Goal: Transaction & Acquisition: Purchase product/service

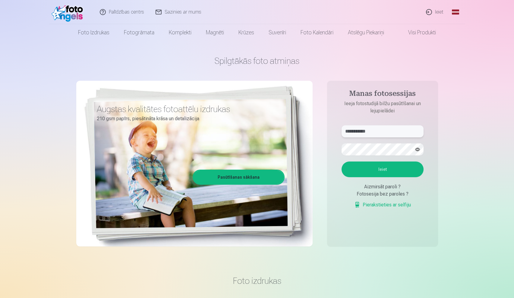
type input "**********"
click at [387, 171] on button "Ieiet" at bounding box center [382, 169] width 82 height 16
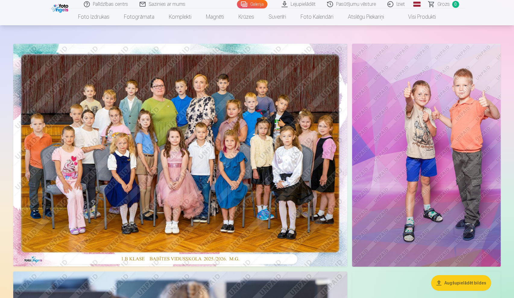
scroll to position [23, 0]
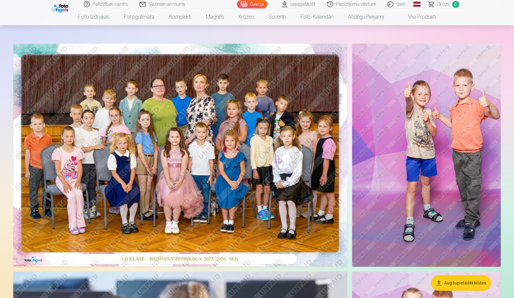
click at [193, 86] on img at bounding box center [180, 155] width 334 height 223
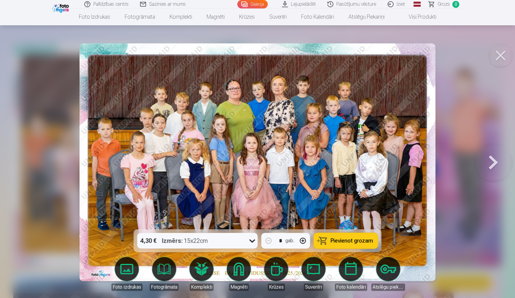
click at [346, 241] on span "Pievienot grozam" at bounding box center [352, 240] width 42 height 5
click at [492, 160] on button at bounding box center [493, 162] width 39 height 122
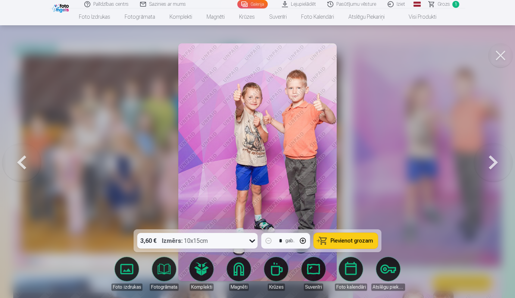
click at [339, 240] on span "Pievienot grozam" at bounding box center [352, 240] width 42 height 5
click at [496, 164] on button at bounding box center [493, 162] width 39 height 122
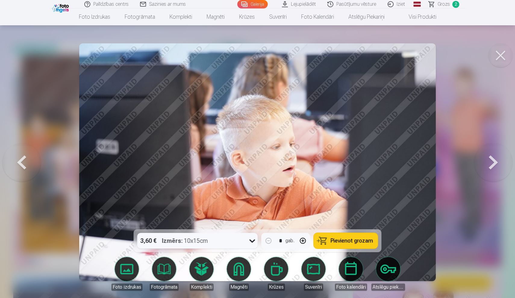
click at [496, 164] on button at bounding box center [493, 162] width 39 height 122
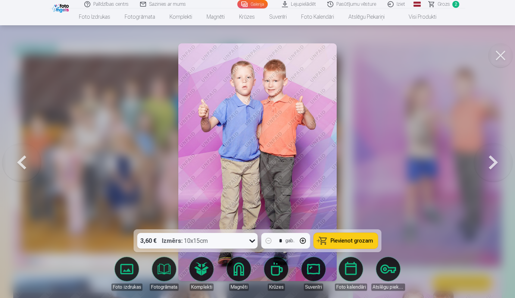
click at [492, 160] on button at bounding box center [493, 162] width 39 height 122
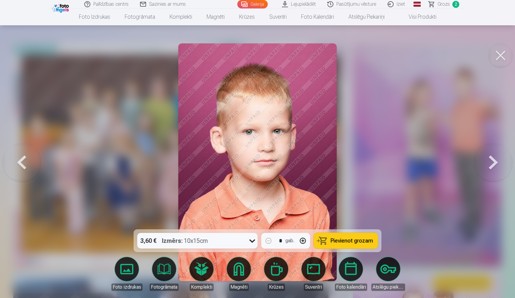
click at [20, 153] on button at bounding box center [21, 162] width 39 height 122
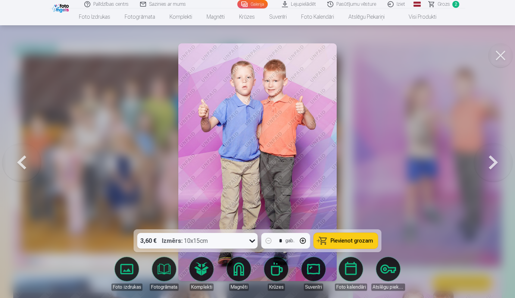
click at [20, 153] on button at bounding box center [21, 162] width 39 height 122
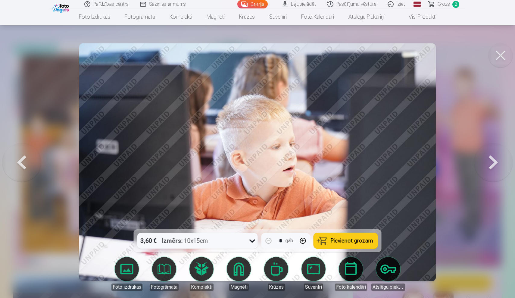
click at [353, 242] on span "Pievienot grozam" at bounding box center [352, 240] width 42 height 5
click at [492, 159] on button at bounding box center [493, 162] width 39 height 122
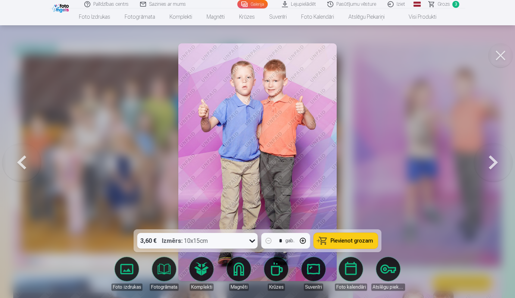
click at [340, 240] on span "Pievienot grozam" at bounding box center [352, 240] width 42 height 5
click at [494, 161] on button at bounding box center [493, 162] width 39 height 122
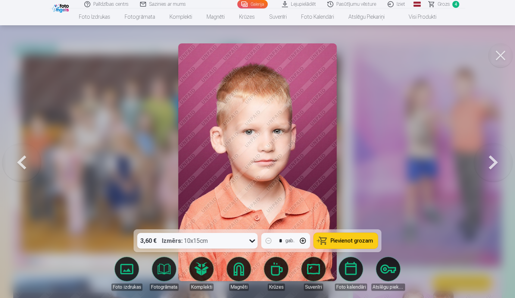
click at [354, 238] on span "Pievienot grozam" at bounding box center [352, 240] width 42 height 5
click at [493, 164] on button at bounding box center [493, 162] width 39 height 122
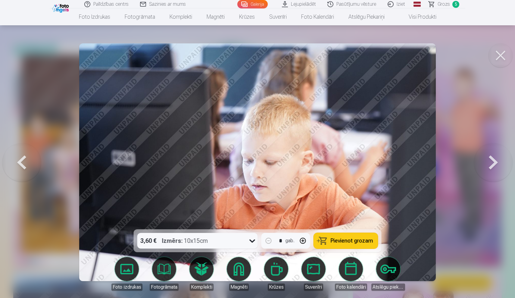
click at [493, 164] on button at bounding box center [493, 162] width 39 height 122
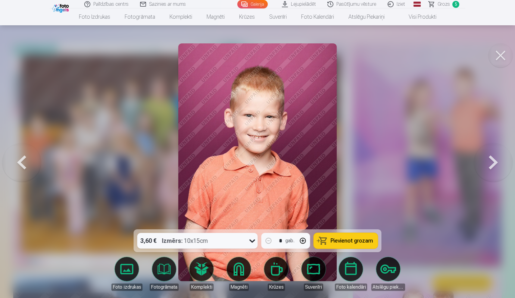
click at [355, 240] on span "Pievienot grozam" at bounding box center [352, 240] width 42 height 5
click at [494, 162] on button at bounding box center [493, 162] width 39 height 122
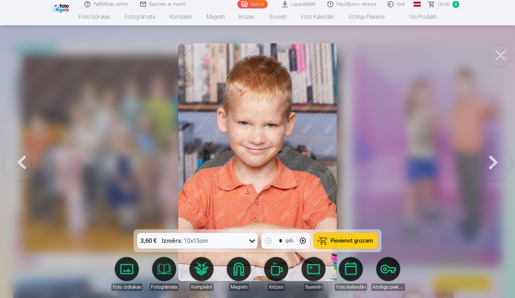
click at [358, 238] on span "Pievienot grozam" at bounding box center [352, 240] width 42 height 5
click at [495, 165] on button at bounding box center [493, 162] width 39 height 122
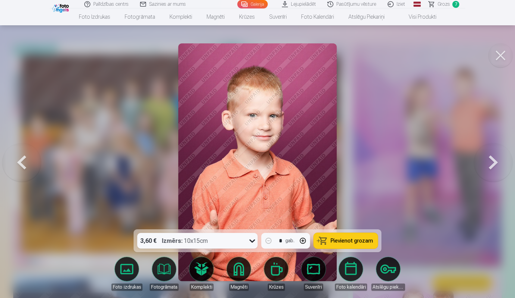
click at [353, 240] on span "Pievienot grozam" at bounding box center [352, 240] width 42 height 5
click at [491, 170] on button at bounding box center [493, 162] width 39 height 122
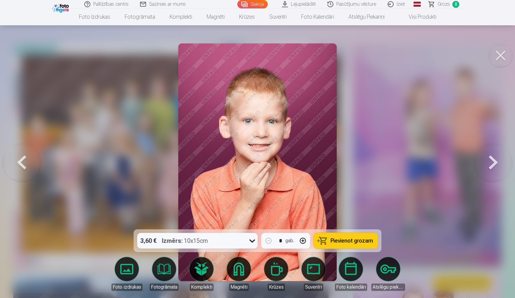
click at [341, 242] on span "Pievienot grozam" at bounding box center [352, 240] width 42 height 5
click at [493, 159] on button at bounding box center [493, 162] width 39 height 122
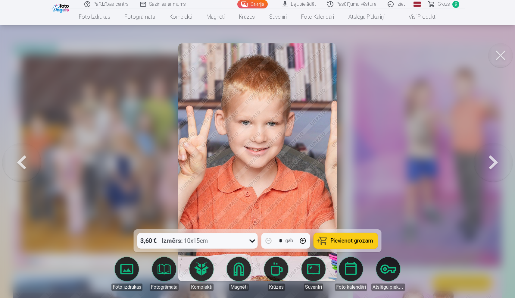
click at [338, 239] on span "Pievienot grozam" at bounding box center [352, 240] width 42 height 5
click at [494, 162] on button at bounding box center [493, 162] width 39 height 122
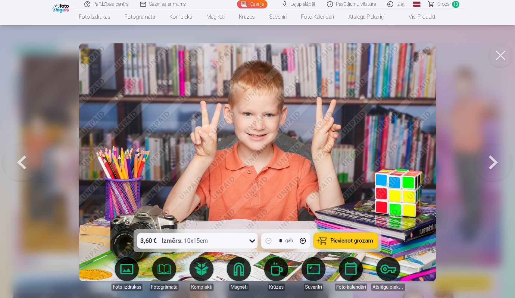
click at [358, 241] on span "Pievienot grozam" at bounding box center [352, 240] width 42 height 5
click at [493, 162] on button at bounding box center [493, 162] width 39 height 122
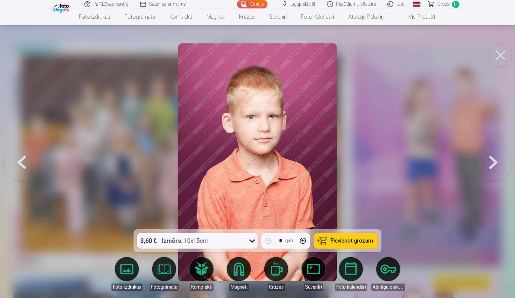
click at [493, 162] on button at bounding box center [493, 162] width 39 height 122
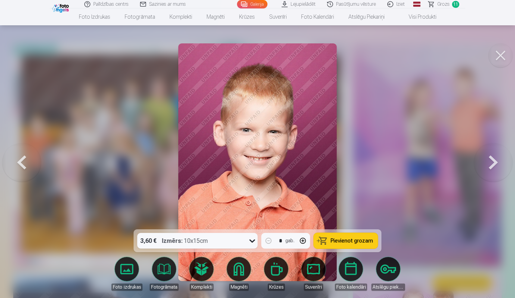
click at [493, 162] on button at bounding box center [493, 162] width 39 height 122
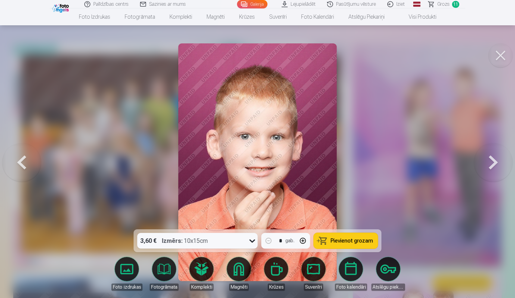
click at [493, 162] on button at bounding box center [493, 162] width 39 height 122
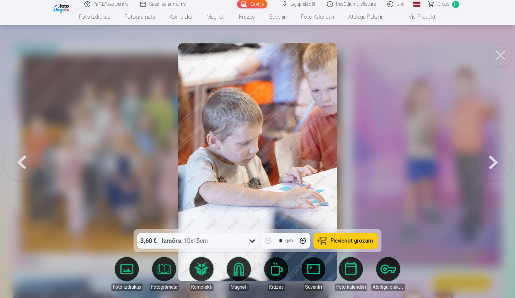
click at [493, 162] on button at bounding box center [493, 162] width 39 height 122
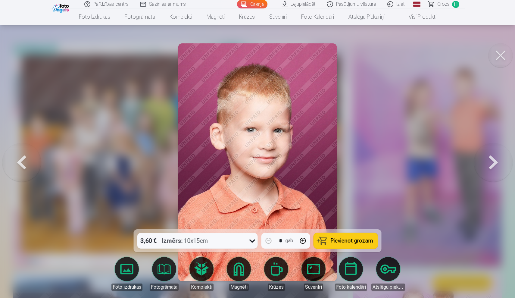
click at [493, 162] on button at bounding box center [493, 162] width 39 height 122
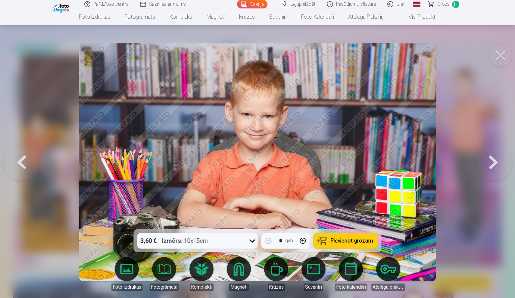
click at [352, 242] on span "Pievienot grozam" at bounding box center [352, 240] width 42 height 5
click at [490, 162] on button at bounding box center [493, 162] width 39 height 122
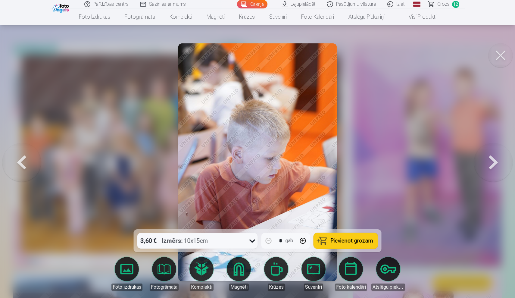
click at [490, 162] on button at bounding box center [493, 162] width 39 height 122
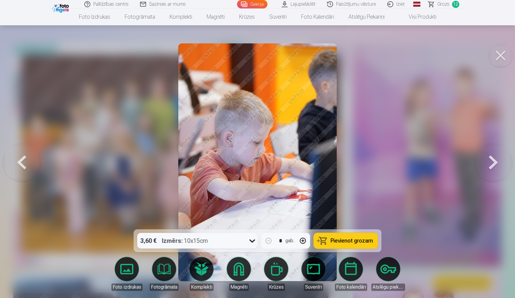
click at [490, 162] on button at bounding box center [493, 162] width 39 height 122
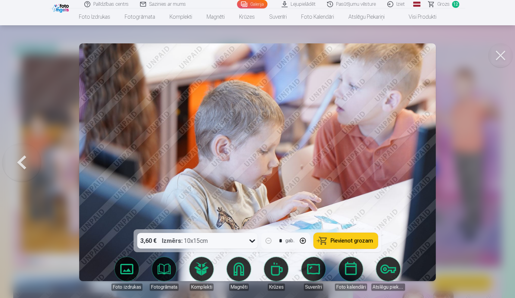
click at [490, 162] on div at bounding box center [257, 149] width 515 height 298
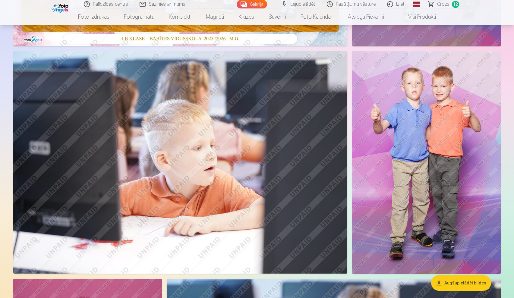
scroll to position [245, 0]
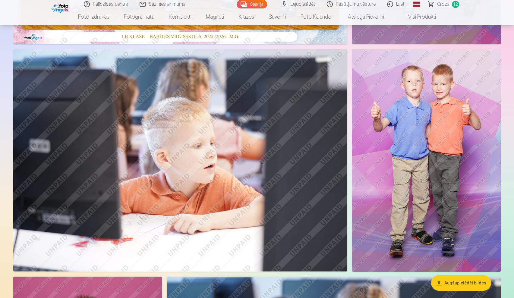
click at [447, 4] on span "Grozs" at bounding box center [443, 4] width 12 height 7
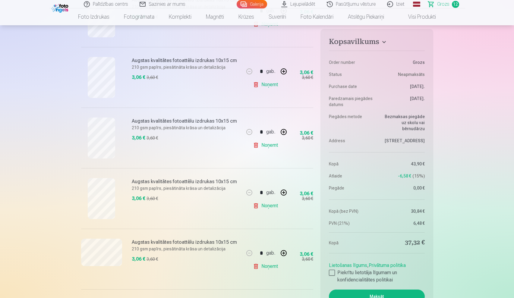
scroll to position [525, 0]
click at [264, 145] on link "Noņemt" at bounding box center [266, 145] width 27 height 12
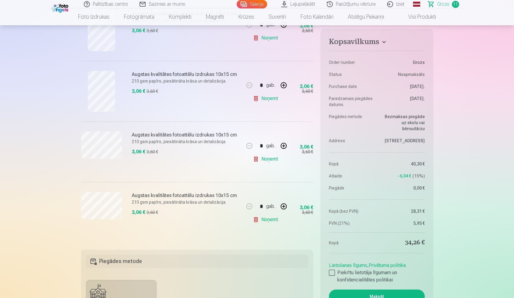
scroll to position [573, 0]
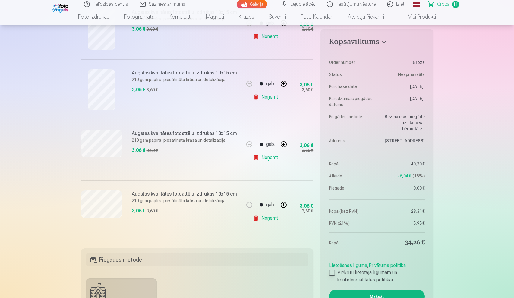
click at [332, 273] on div at bounding box center [332, 273] width 6 height 6
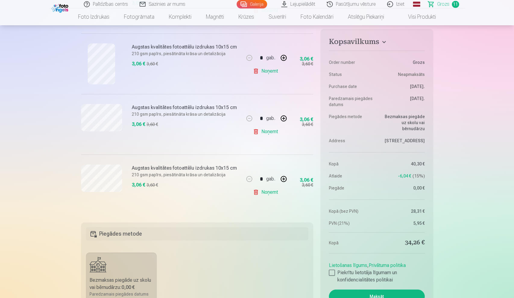
scroll to position [598, 0]
drag, startPoint x: 449, startPoint y: 219, endPoint x: 451, endPoint y: 193, distance: 25.3
click at [380, 295] on button "Maksāt" at bounding box center [376, 296] width 95 height 14
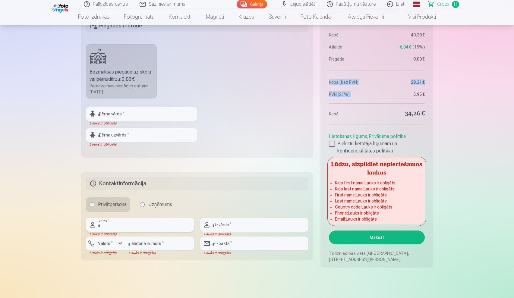
scroll to position [809, 0]
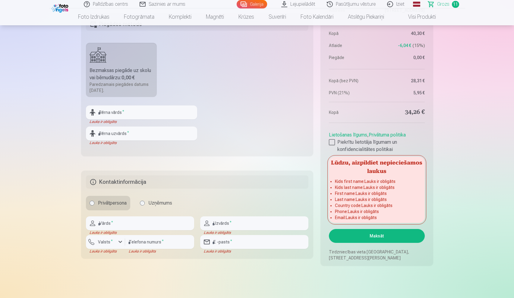
click at [114, 76] on div "Bezmaksas piegāde uz skolu vai bērnudārzu : 0,00 €" at bounding box center [121, 74] width 64 height 14
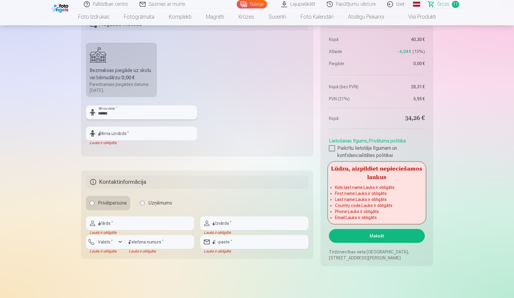
type input "******"
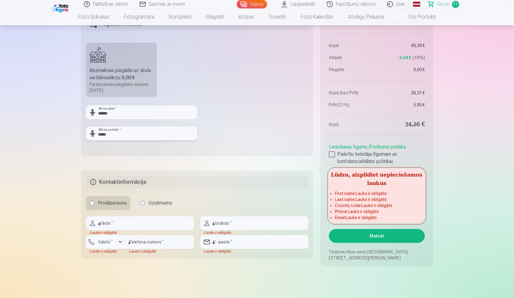
type input "*****"
click at [197, 150] on fieldset "Piegādes metode Bezmaksas piegāde uz skolu vai bērnudārzu : 0,00 € Paredzamais …" at bounding box center [197, 84] width 232 height 143
click at [133, 221] on input "text" at bounding box center [140, 223] width 108 height 14
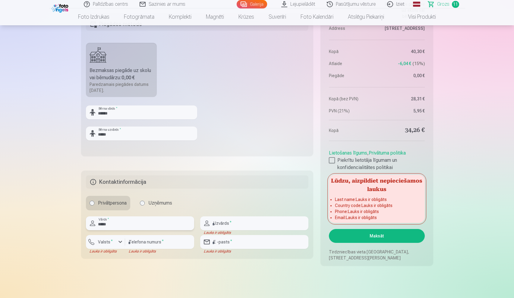
type input "*****"
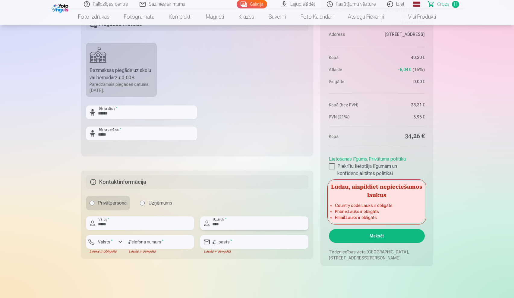
type input "****"
click at [119, 241] on div "button" at bounding box center [120, 241] width 7 height 7
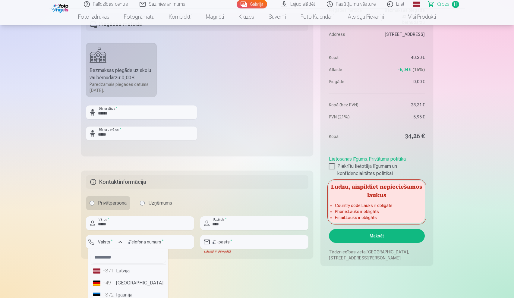
click at [124, 270] on li "+371 Latvija" at bounding box center [128, 271] width 75 height 12
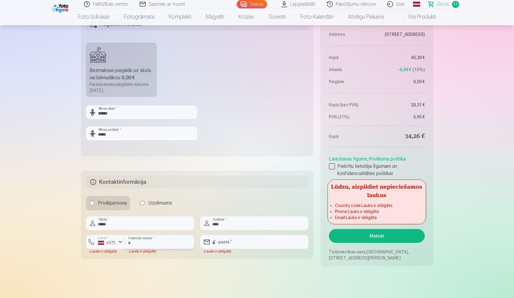
click at [146, 243] on input "number" at bounding box center [159, 242] width 69 height 14
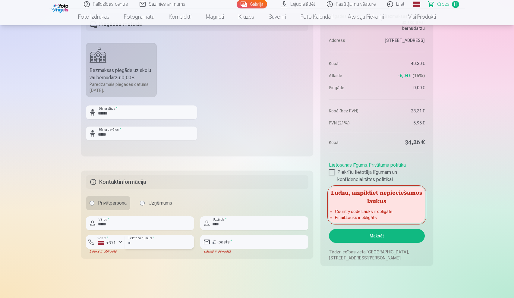
type input "********"
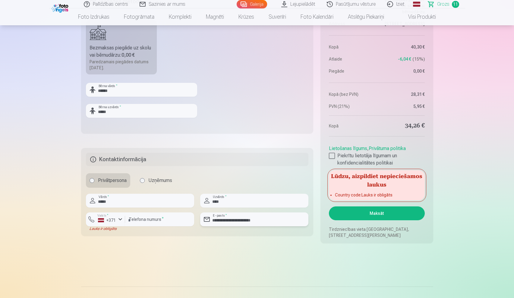
scroll to position [835, 0]
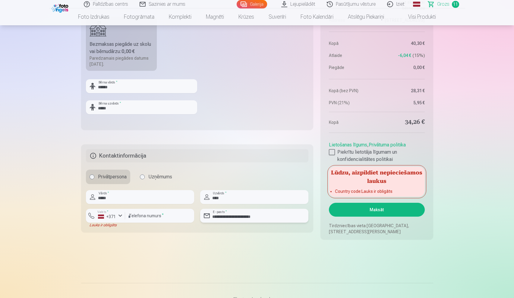
type input "**********"
click at [400, 182] on h5 "Lūdzu, aizpildiet nepieciešamos laukus" at bounding box center [376, 176] width 95 height 19
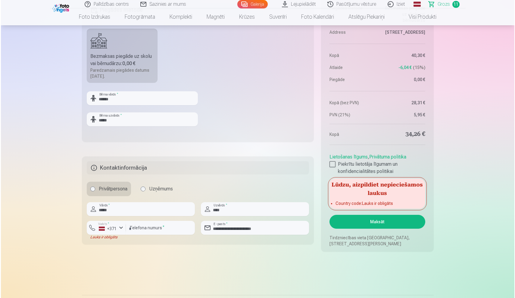
scroll to position [824, 0]
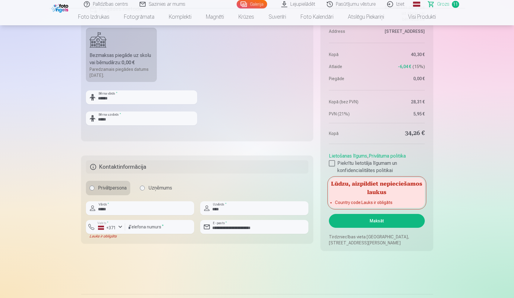
click at [391, 220] on button "Maksāt" at bounding box center [376, 221] width 95 height 14
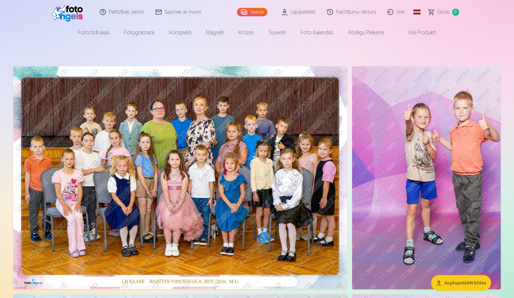
click at [398, 11] on link "Iziet" at bounding box center [396, 12] width 29 height 24
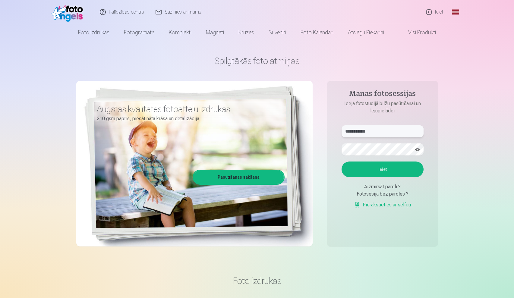
type input "**********"
click at [383, 170] on button "Ieiet" at bounding box center [382, 169] width 82 height 16
